Goal: Task Accomplishment & Management: Manage account settings

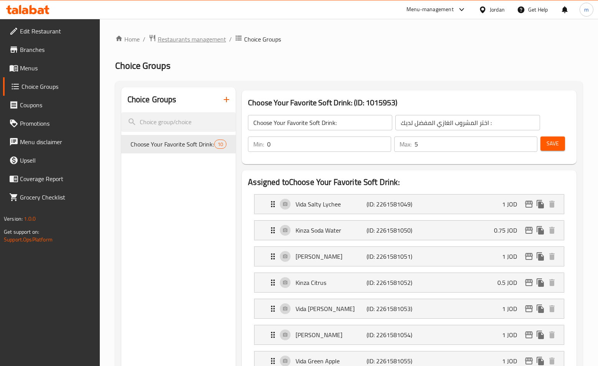
click at [172, 37] on span "Restaurants management" at bounding box center [192, 39] width 68 height 9
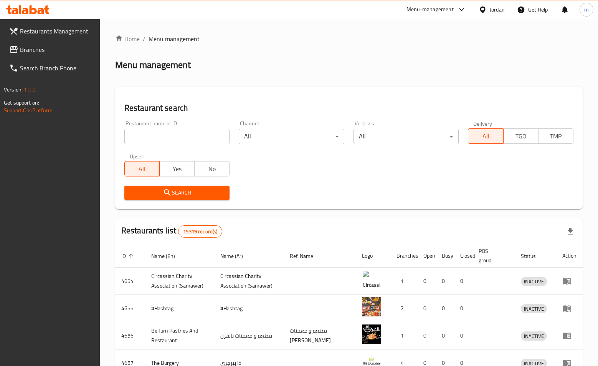
click at [41, 52] on span "Branches" at bounding box center [57, 49] width 74 height 9
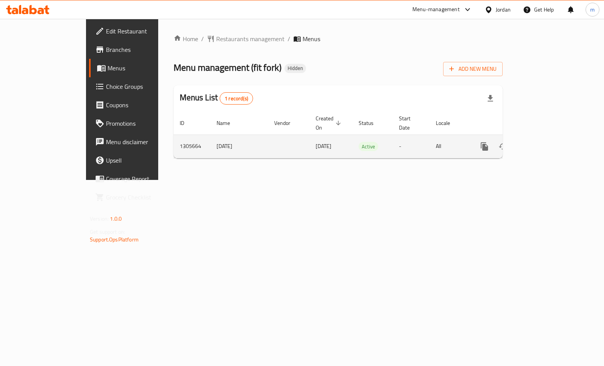
click at [545, 142] on icon "enhanced table" at bounding box center [539, 146] width 9 height 9
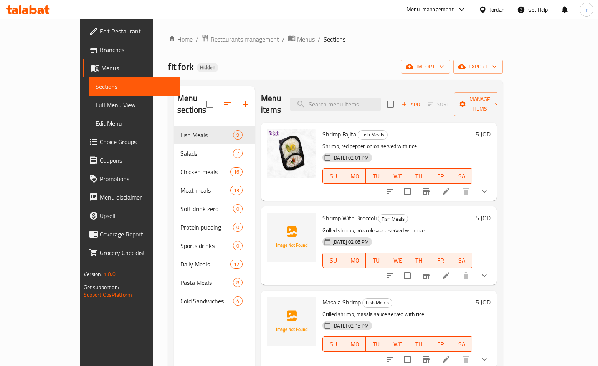
click at [100, 137] on span "Choice Groups" at bounding box center [137, 141] width 74 height 9
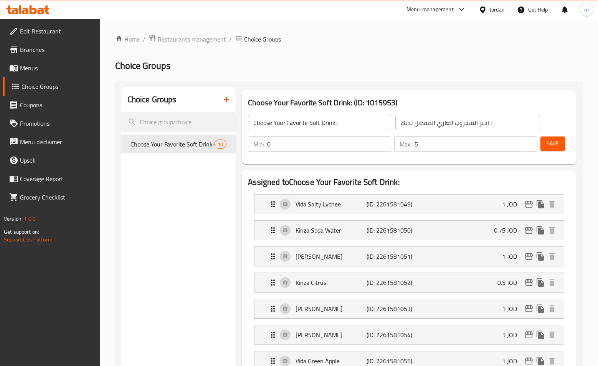
click at [193, 41] on span "Restaurants management" at bounding box center [192, 39] width 68 height 9
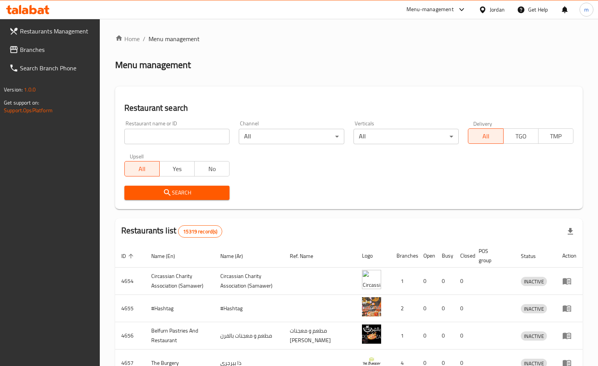
click at [27, 47] on span "Branches" at bounding box center [57, 49] width 74 height 9
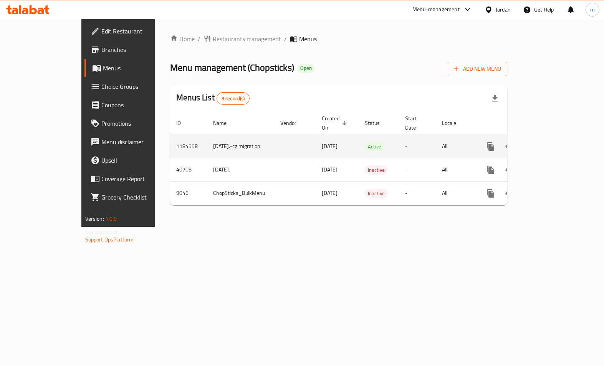
click at [551, 142] on icon "enhanced table" at bounding box center [546, 146] width 9 height 9
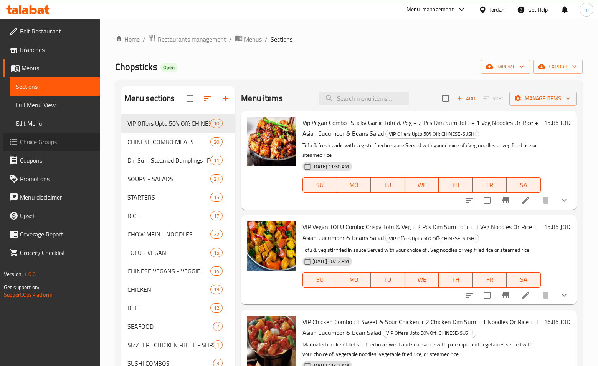
click at [46, 140] on span "Choice Groups" at bounding box center [57, 141] width 74 height 9
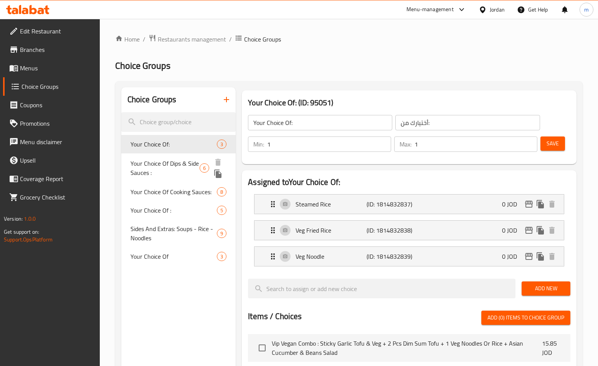
click at [171, 168] on span "Your Choice Of Dips & Side Sauces :" at bounding box center [165, 168] width 69 height 18
type input "Your Choice Of Dips & Side Sauces :"
type input "اختيارك من الصلصات الجانبية والغموس:"
type input "0"
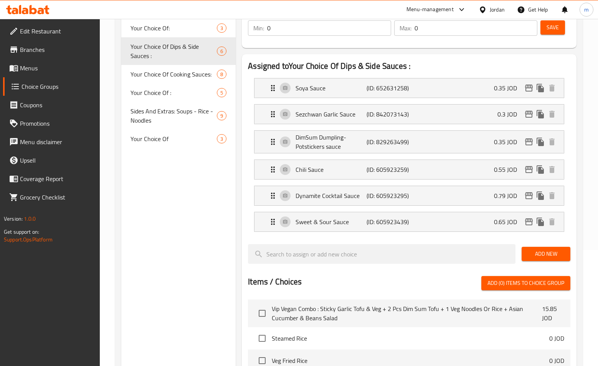
scroll to position [81, 0]
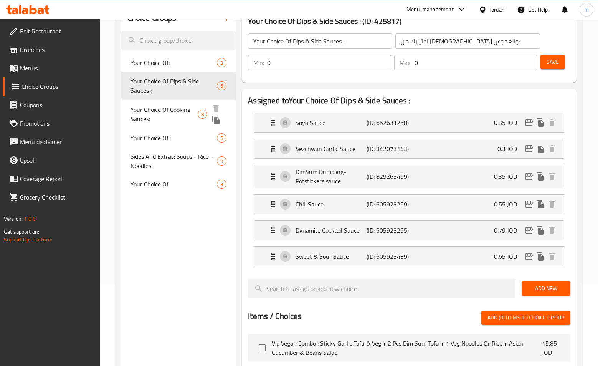
click at [155, 115] on span "Your Choice Of Cooking Sauces:" at bounding box center [165, 114] width 68 height 18
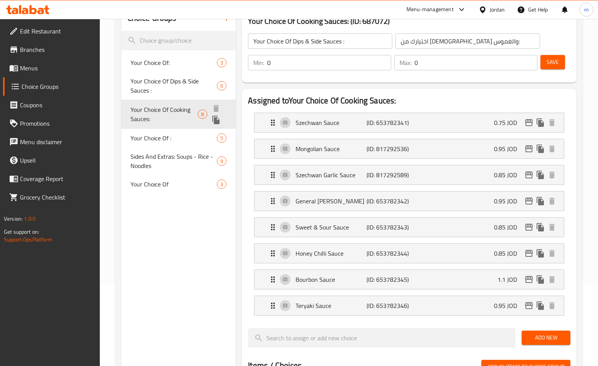
type input "Your Choice Of Cooking Sauces:"
type input "خياركم من صوصات الطبخ:"
type input "1"
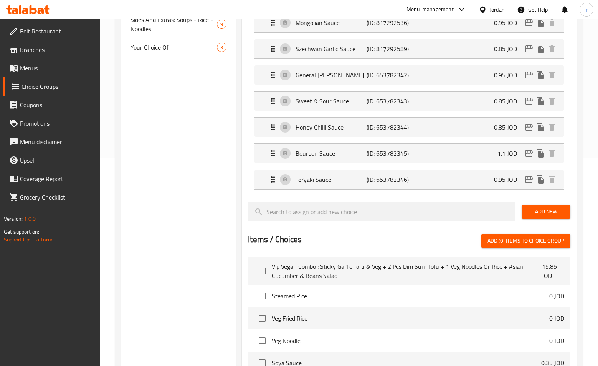
scroll to position [54, 0]
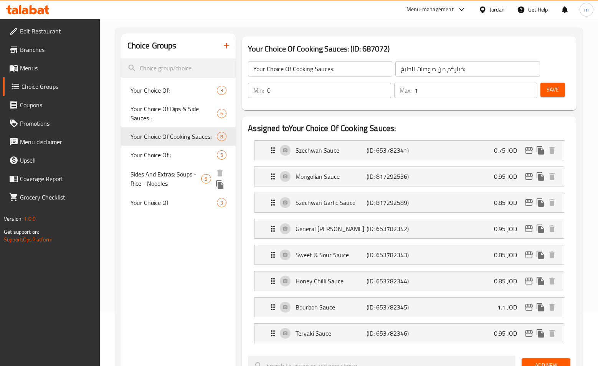
click at [158, 187] on span "Sides And Extras: Soups - Rice - Noodles" at bounding box center [166, 178] width 71 height 18
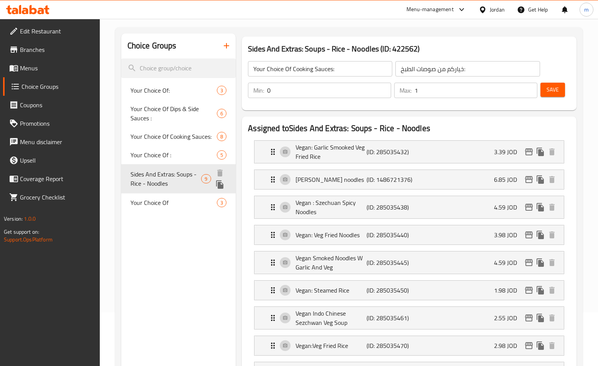
type input "Sides And Extras: Soups - Rice - Noodles"
type input "الجوانب والإضافات : شوربات - أرز - نودلز"
type input "5"
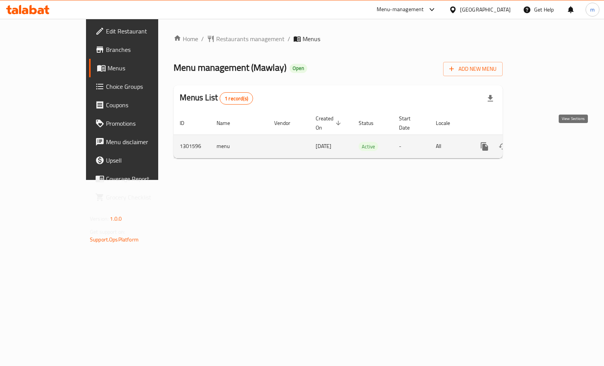
click at [545, 142] on icon "enhanced table" at bounding box center [539, 146] width 9 height 9
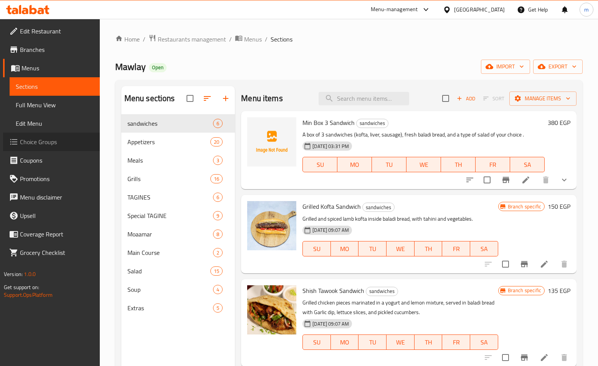
click at [45, 144] on span "Choice Groups" at bounding box center [57, 141] width 74 height 9
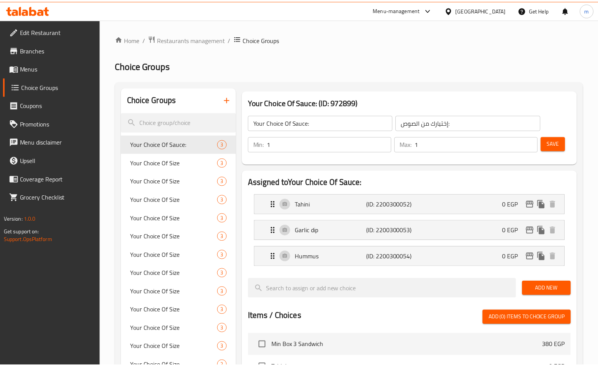
scroll to position [269, 0]
